Goal: Task Accomplishment & Management: Manage account settings

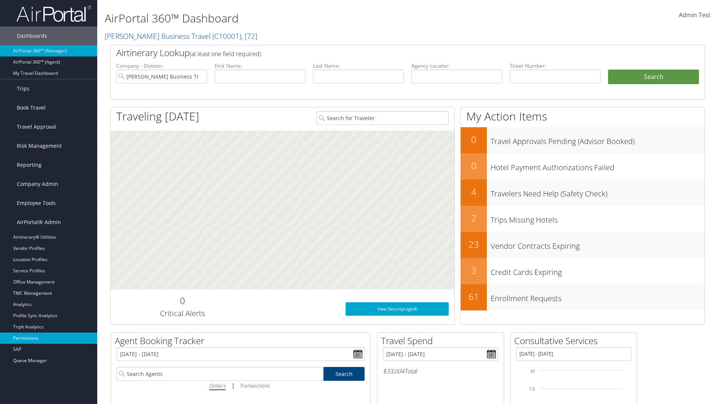
click at [49, 338] on link "Permissions" at bounding box center [48, 338] width 97 height 11
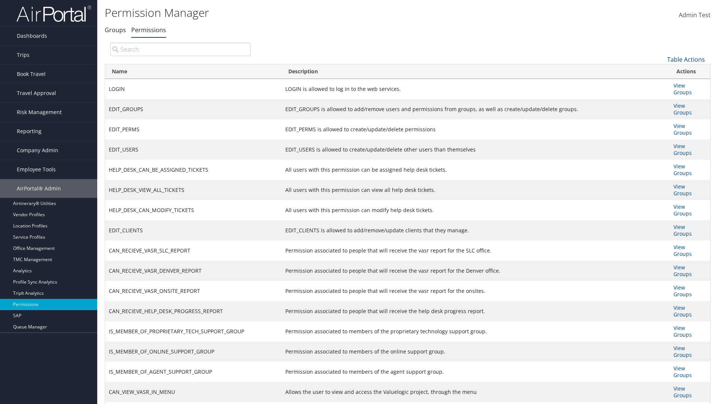
click at [686, 59] on link "Table Actions" at bounding box center [686, 59] width 38 height 8
click at [661, 71] on link "Name" at bounding box center [661, 71] width 98 height 13
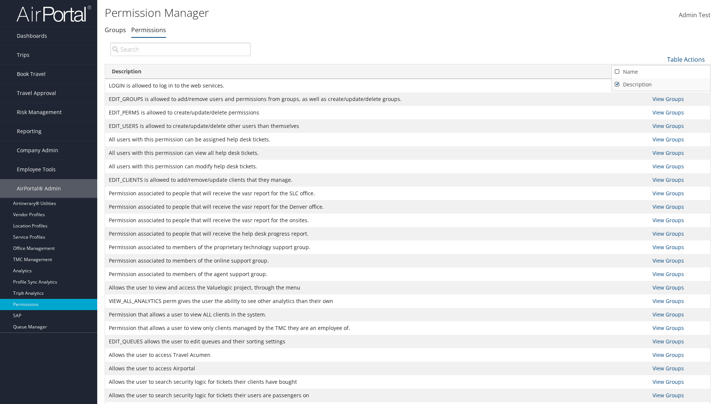
click at [661, 84] on link "Description" at bounding box center [661, 84] width 98 height 13
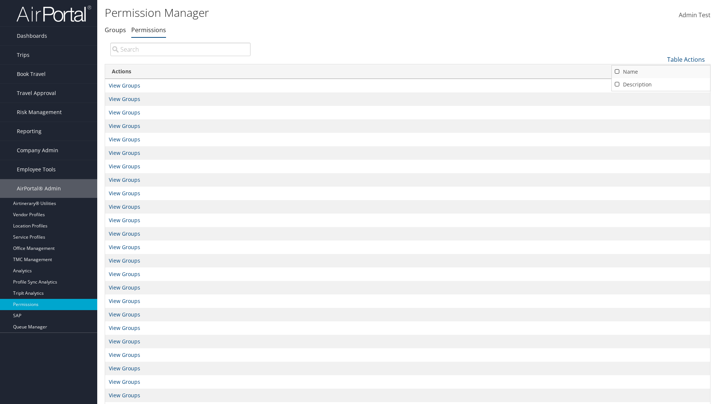
click at [661, 71] on link "Name" at bounding box center [661, 71] width 98 height 13
